Goal: Find specific page/section: Find specific page/section

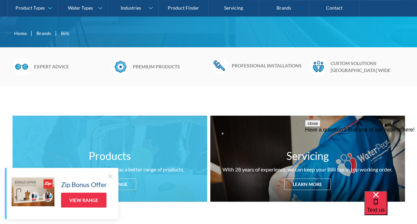
scroll to position [165, 0]
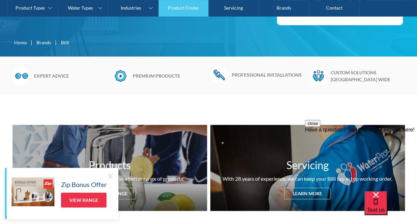
click at [194, 8] on link "Product Finder" at bounding box center [184, 8] width 50 height 16
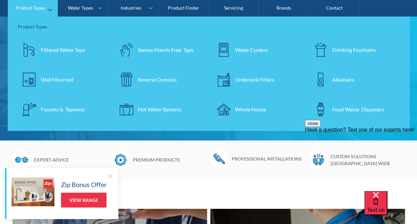
scroll to position [0, 0]
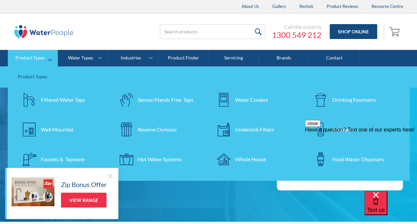
click at [52, 101] on div "Filtered Water Taps" at bounding box center [63, 100] width 44 height 8
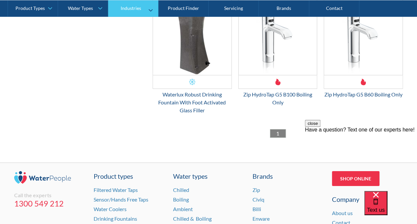
scroll to position [1056, 0]
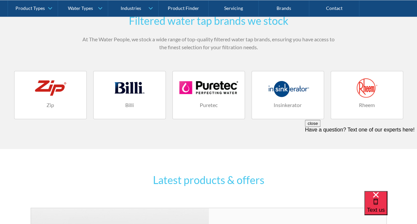
scroll to position [891, 0]
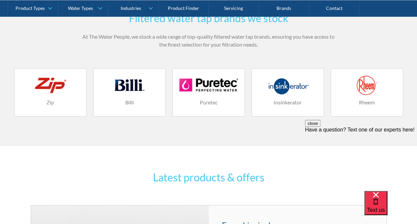
click at [113, 101] on h4 "Billi" at bounding box center [129, 102] width 59 height 8
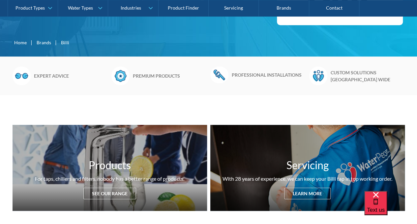
scroll to position [231, 0]
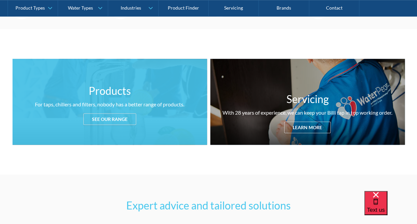
click at [114, 115] on div "See our range" at bounding box center [109, 119] width 53 height 12
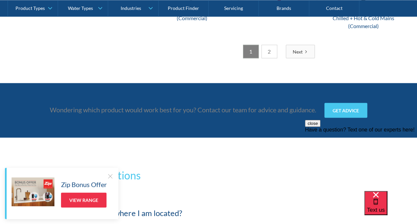
scroll to position [1847, 0]
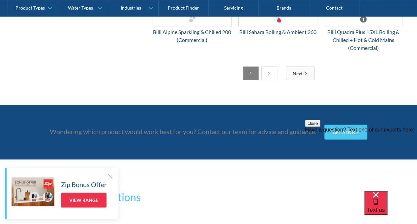
click at [302, 70] on div "Next" at bounding box center [298, 73] width 10 height 7
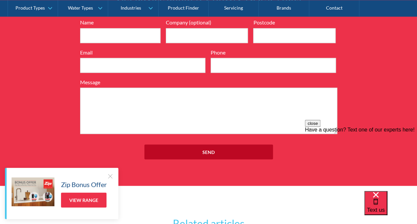
scroll to position [1715, 0]
